Goal: Transaction & Acquisition: Purchase product/service

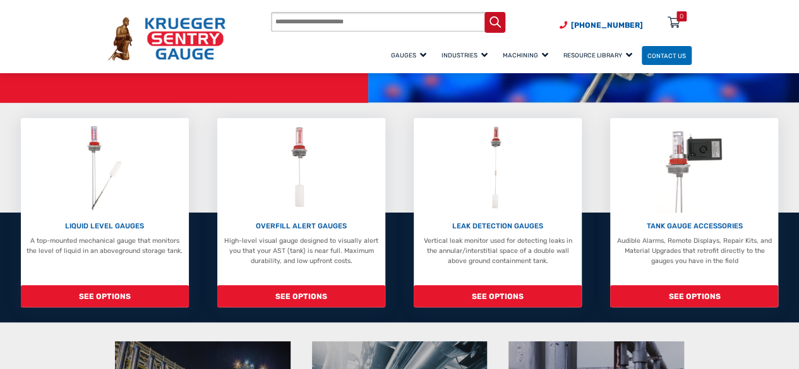
scroll to position [196, 0]
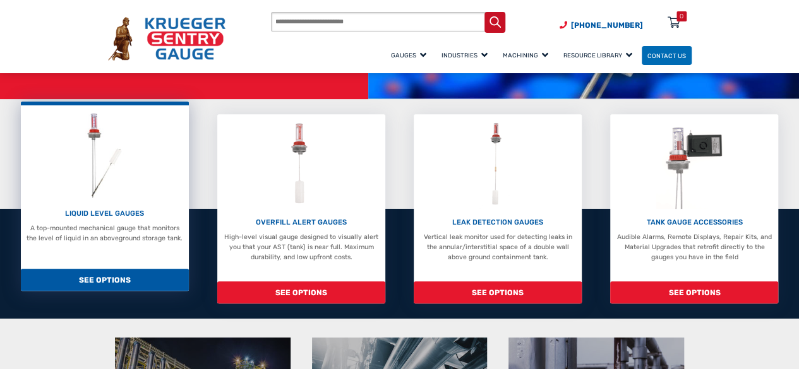
click at [97, 282] on span "SEE OPTIONS" at bounding box center [105, 280] width 168 height 22
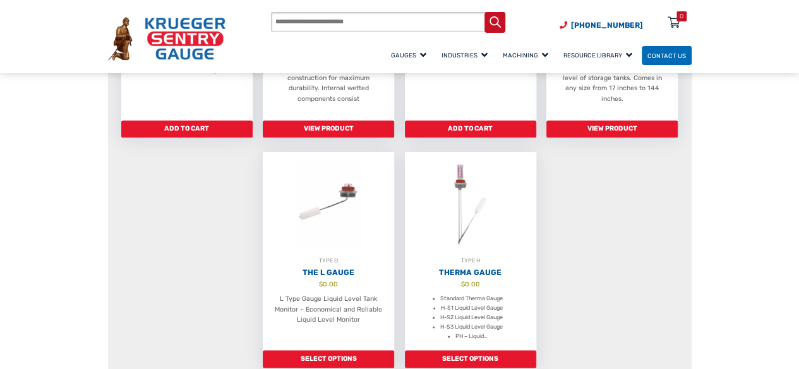
scroll to position [724, 0]
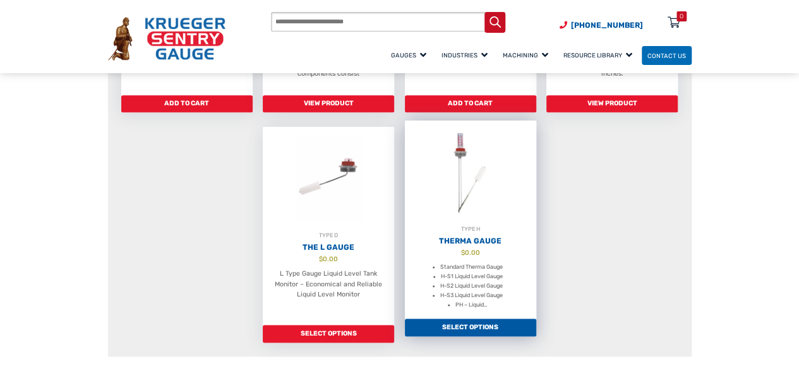
click at [463, 321] on link "Select options" at bounding box center [470, 328] width 131 height 18
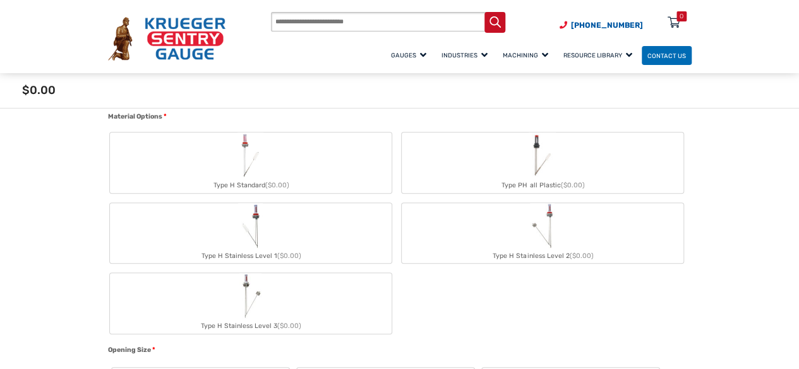
scroll to position [480, 0]
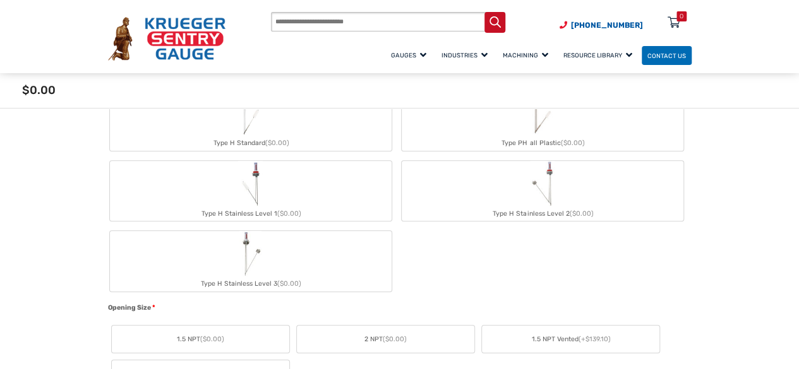
click at [253, 175] on img "Type H Stainless Level 1" at bounding box center [250, 183] width 25 height 45
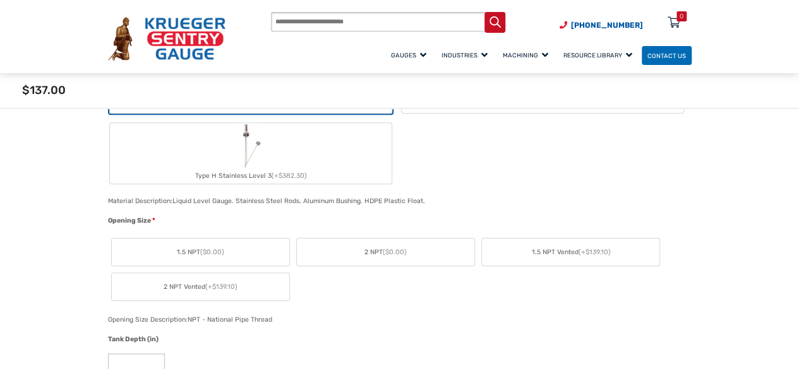
scroll to position [592, 0]
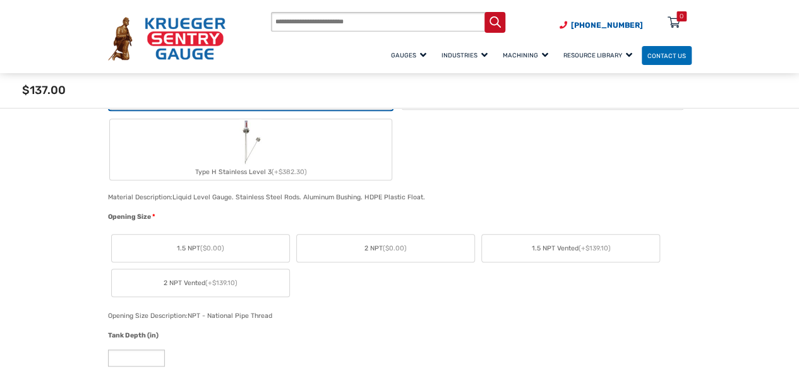
click at [408, 256] on label "2 NPT ($0.00)" at bounding box center [385, 248] width 177 height 27
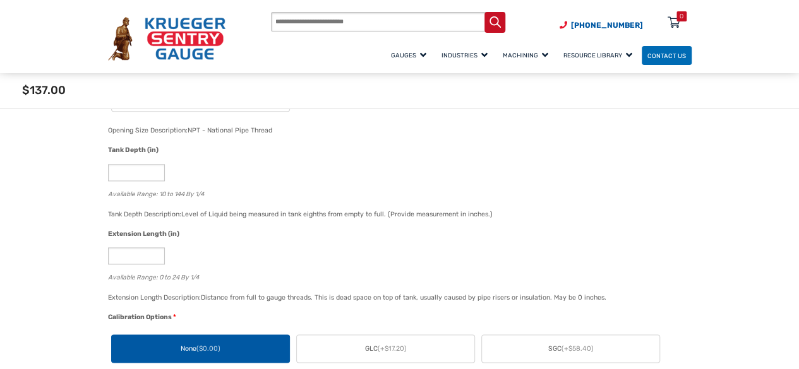
scroll to position [773, 0]
